Goal: Transaction & Acquisition: Purchase product/service

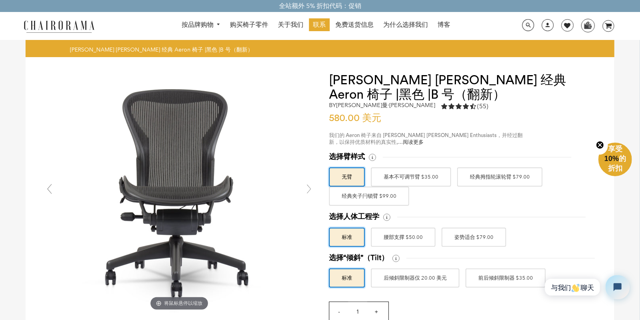
click at [432, 177] on font "基本不可调节臂 $35.00" at bounding box center [411, 177] width 55 height 14
click at [0, 0] on input "基本不可调节臂 $35.00" at bounding box center [0, 0] width 0 height 0
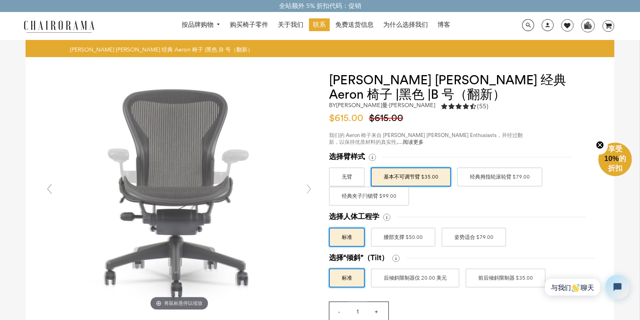
click at [478, 174] on font "经典拇指轮滚轮臂 $79.00" at bounding box center [500, 177] width 60 height 14
click at [0, 0] on input "经典拇指轮滚轮臂 $79.00" at bounding box center [0, 0] width 0 height 0
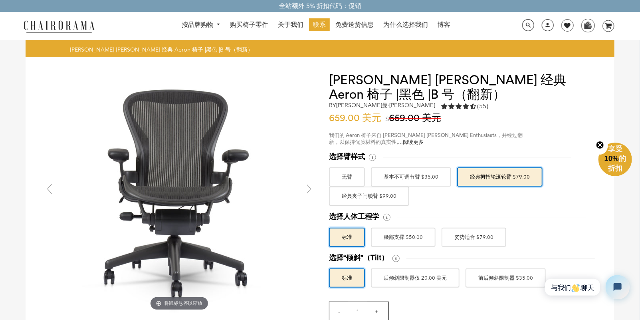
click at [384, 189] on font "经典夹子闩锁臂 $99.00" at bounding box center [369, 196] width 55 height 14
click at [0, 0] on input "经典夹子闩锁臂 $99.00" at bounding box center [0, 0] width 0 height 0
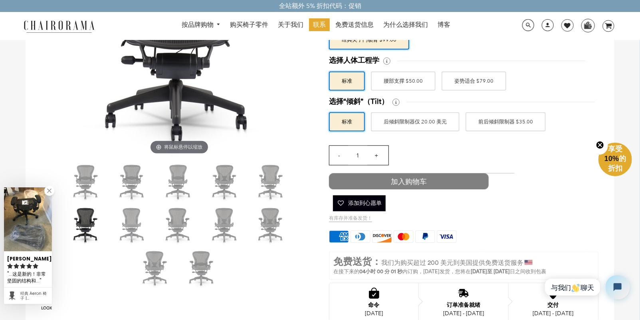
scroll to position [160, 0]
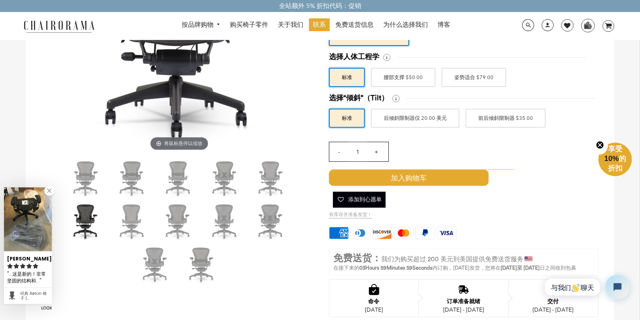
click at [422, 80] on font "腰部支撑 $50.00" at bounding box center [403, 77] width 39 height 14
click at [0, 0] on input "腰部支撑 $50.00" at bounding box center [0, 0] width 0 height 0
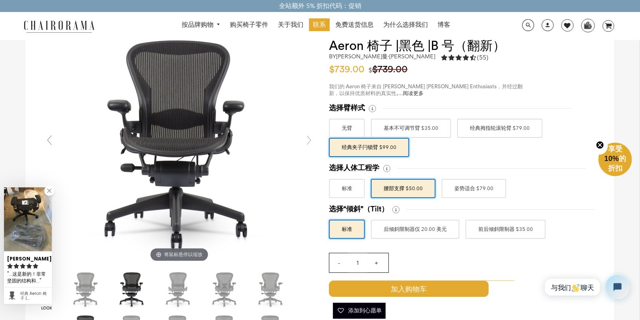
scroll to position [40, 0]
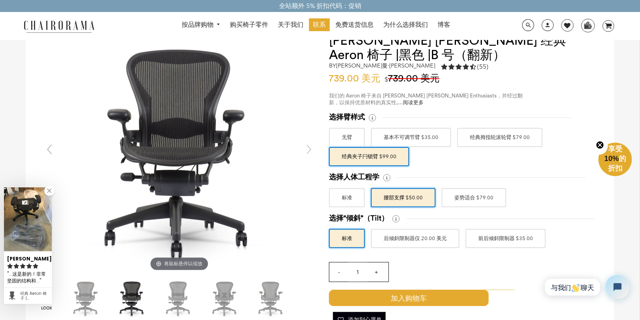
click at [403, 239] on font "后倾斜限制器仅 20.00 美元" at bounding box center [415, 238] width 63 height 14
click at [0, 0] on input "后倾斜限制器仅 20.00 美元" at bounding box center [0, 0] width 0 height 0
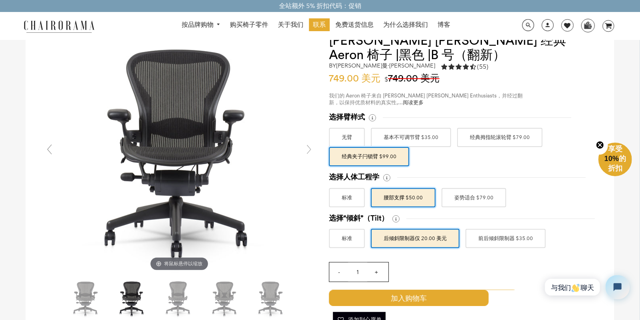
click at [469, 240] on label "前后倾斜限制器 $35.00" at bounding box center [506, 238] width 80 height 19
click at [0, 0] on input "前后倾斜限制器 $35.00" at bounding box center [0, 0] width 0 height 0
